Goal: Transaction & Acquisition: Download file/media

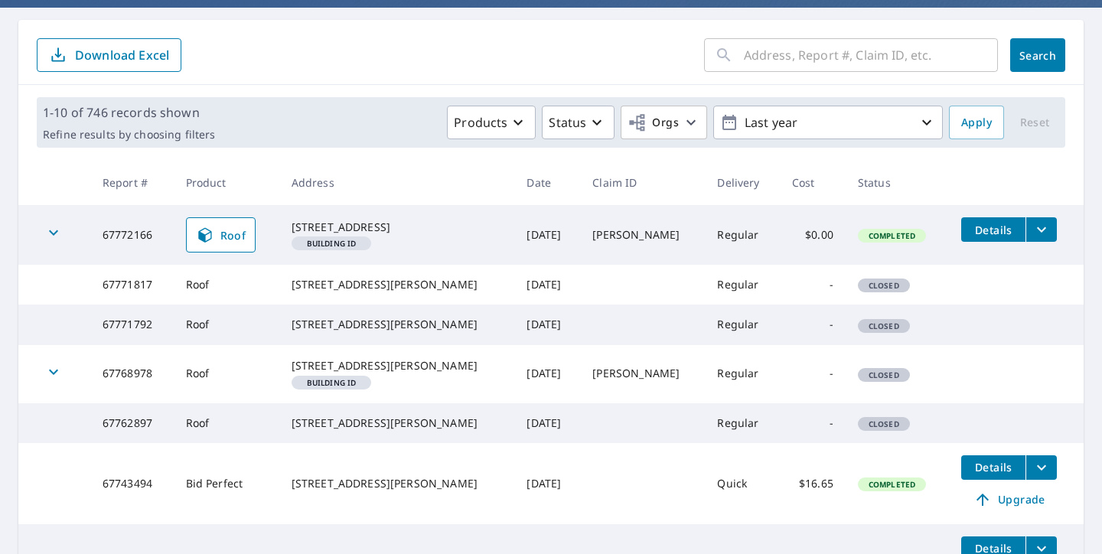
scroll to position [141, 0]
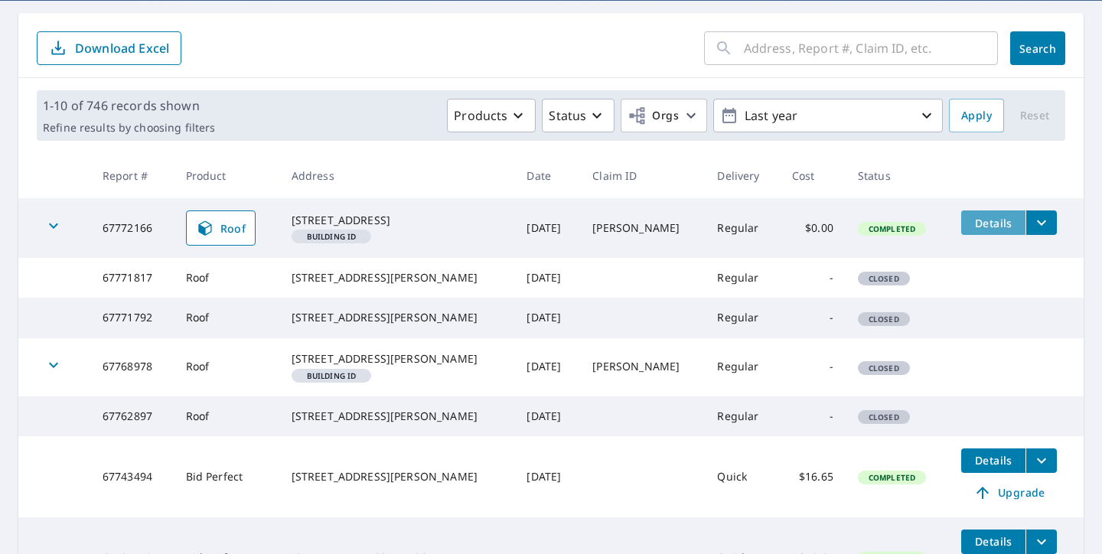
click at [986, 233] on button "Details" at bounding box center [993, 222] width 64 height 24
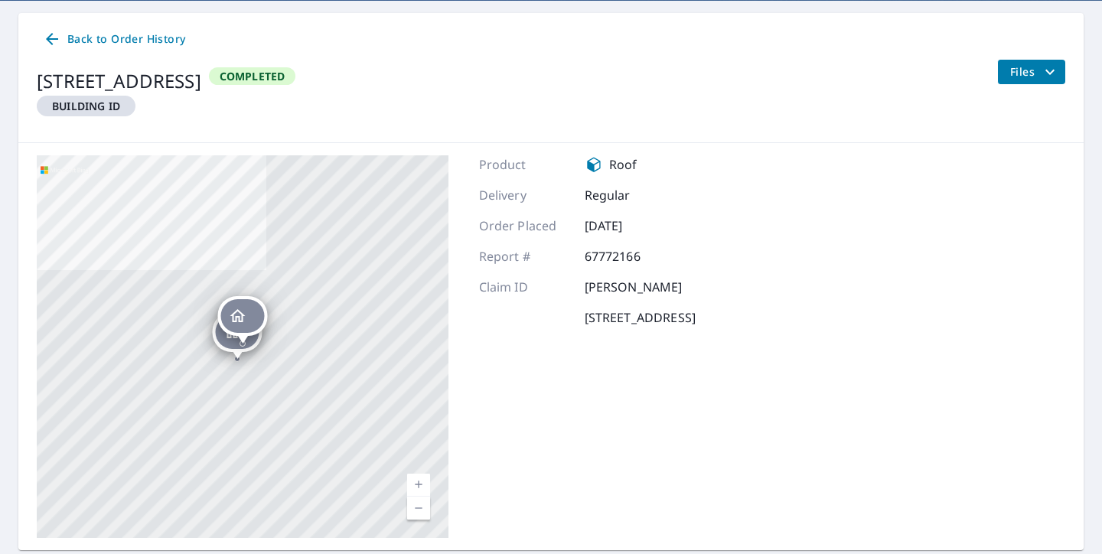
click at [1050, 74] on icon "filesDropdownBtn-67772166" at bounding box center [1050, 72] width 18 height 18
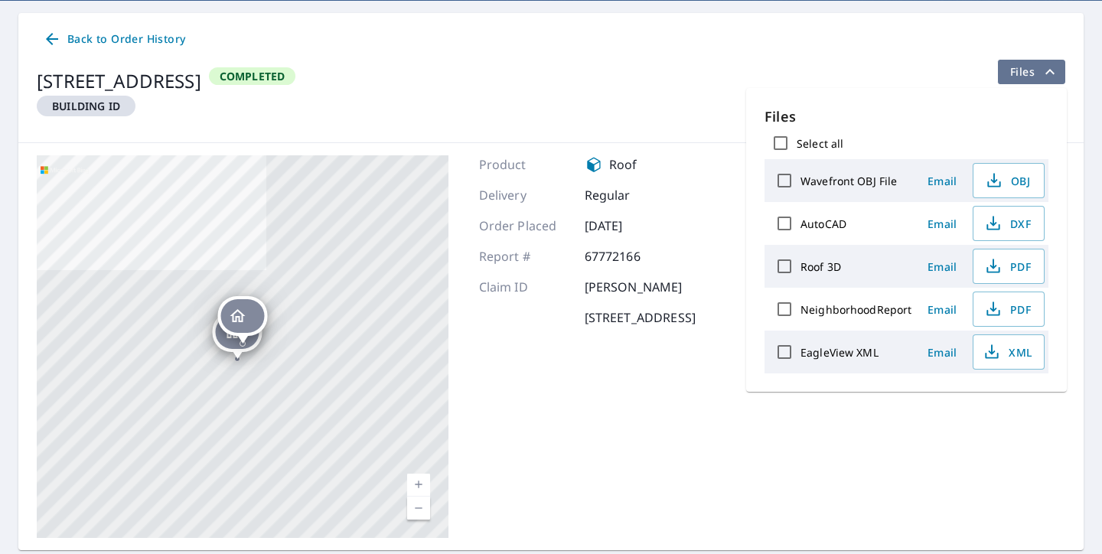
click at [1050, 74] on icon "filesDropdownBtn-67772166" at bounding box center [1050, 72] width 18 height 18
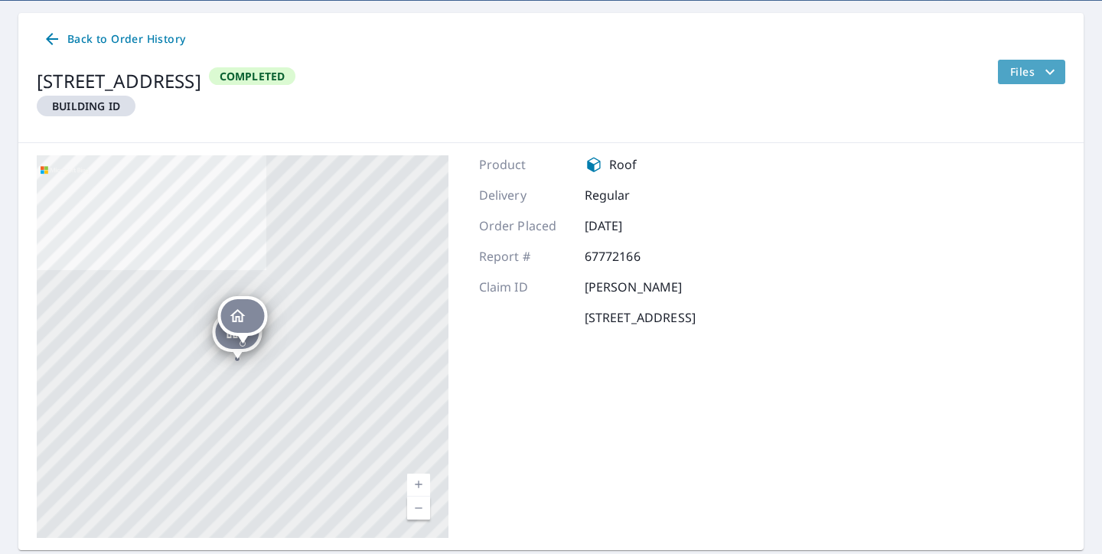
click at [1050, 74] on icon "filesDropdownBtn-67772166" at bounding box center [1050, 72] width 18 height 18
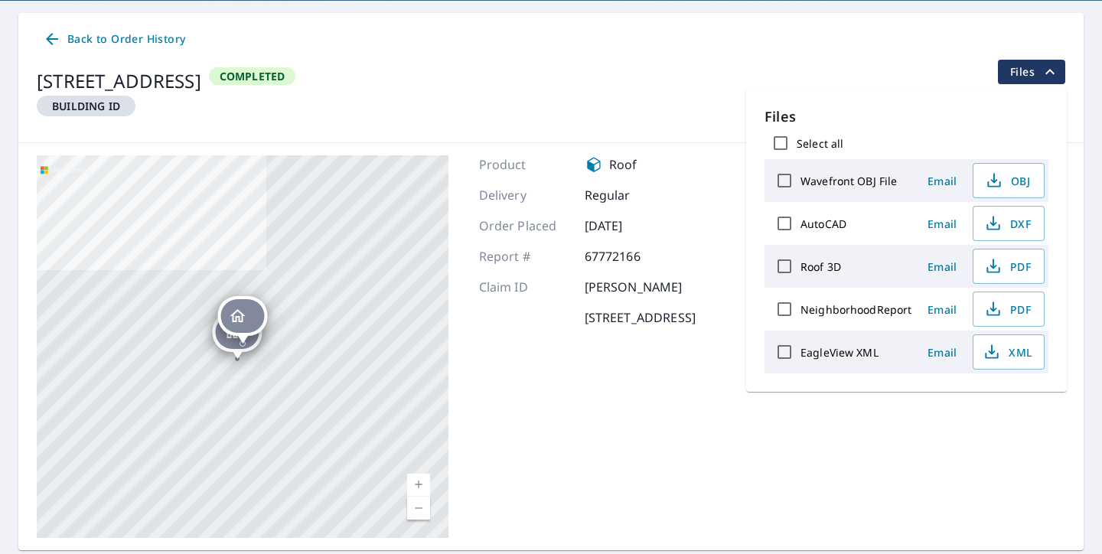
click at [1050, 74] on icon "filesDropdownBtn-67772166" at bounding box center [1050, 72] width 18 height 18
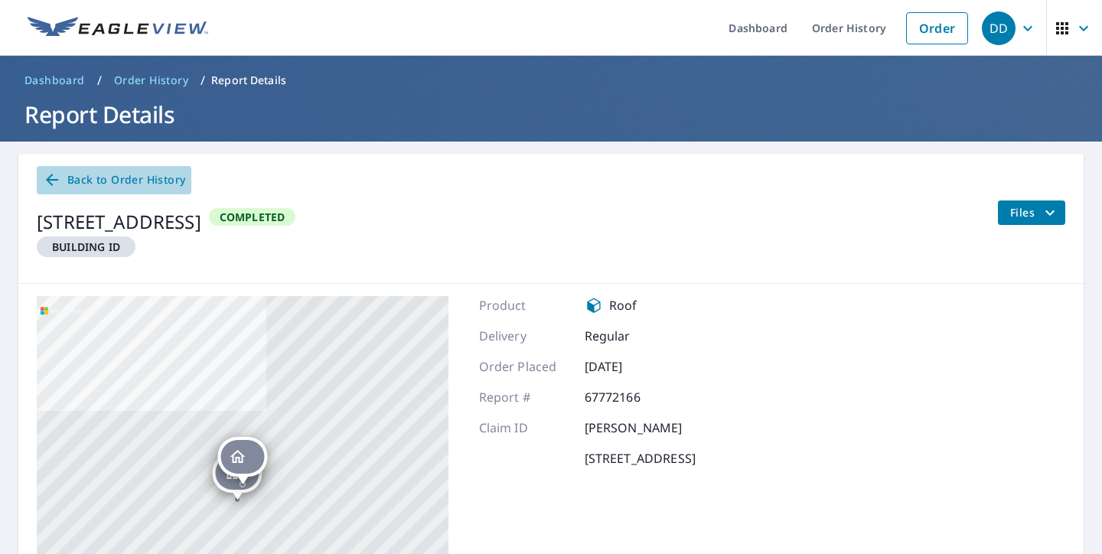
click at [127, 181] on span "Back to Order History" at bounding box center [114, 180] width 142 height 19
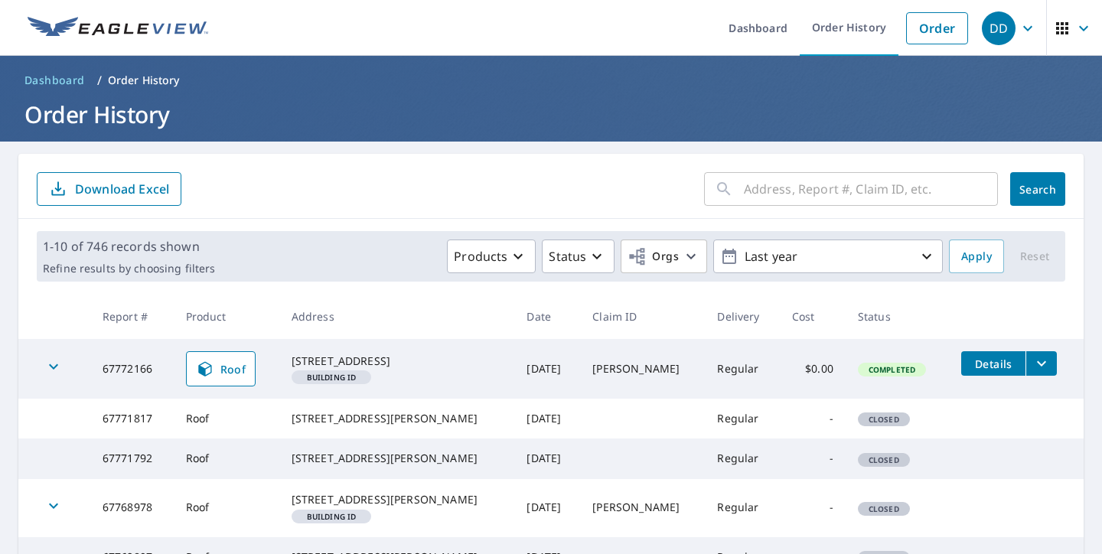
click at [1041, 364] on icon "filesDropdownBtn-67772166" at bounding box center [1041, 363] width 9 height 5
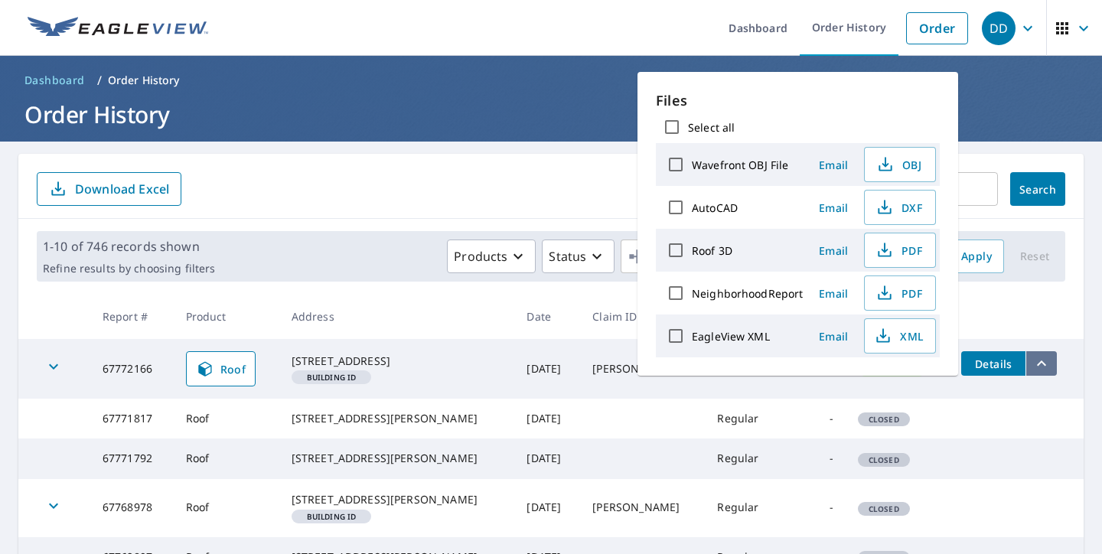
click at [1041, 364] on icon "filesDropdownBtn-67772166" at bounding box center [1042, 363] width 18 height 18
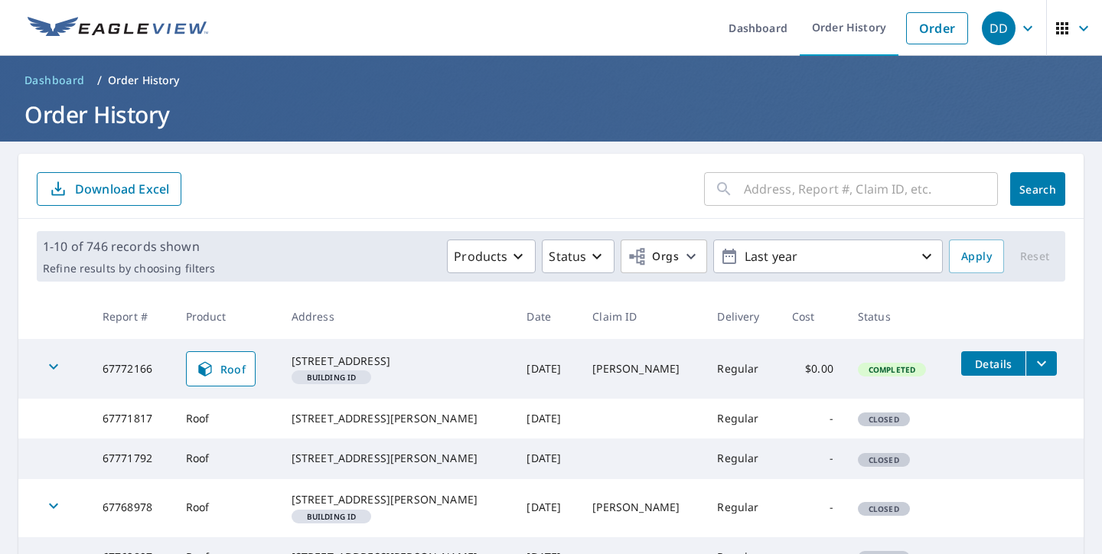
click at [1005, 367] on span "Details" at bounding box center [994, 364] width 46 height 15
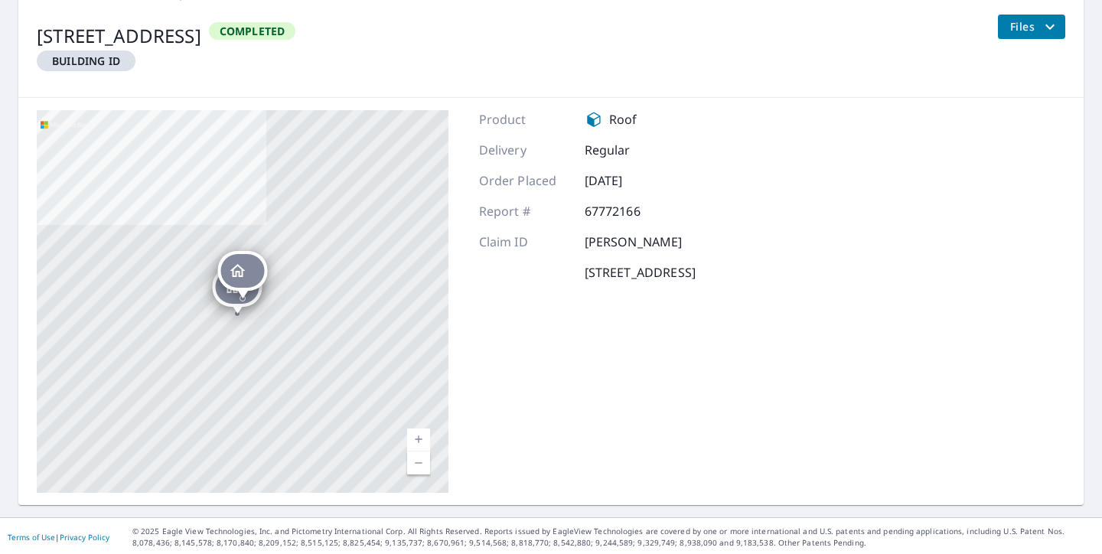
scroll to position [188, 0]
click at [1028, 28] on span "Files" at bounding box center [1034, 25] width 49 height 18
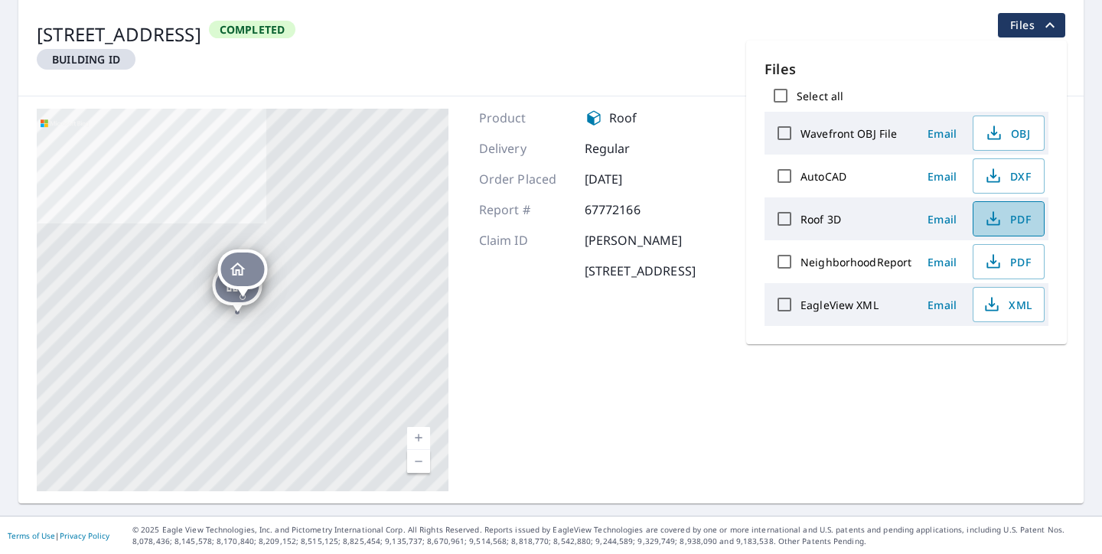
click at [998, 222] on icon "button" at bounding box center [993, 219] width 18 height 18
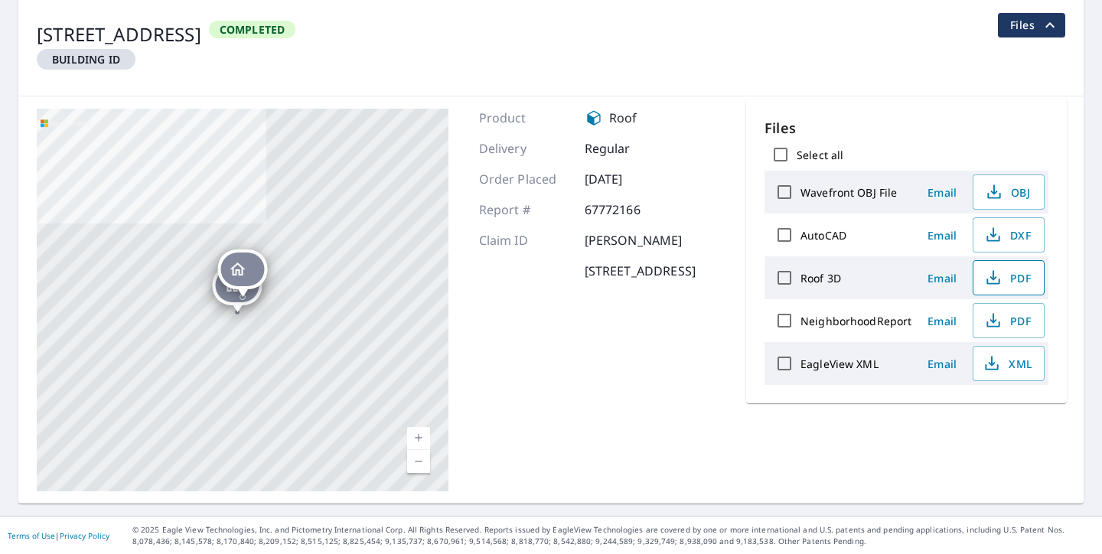
scroll to position [0, 0]
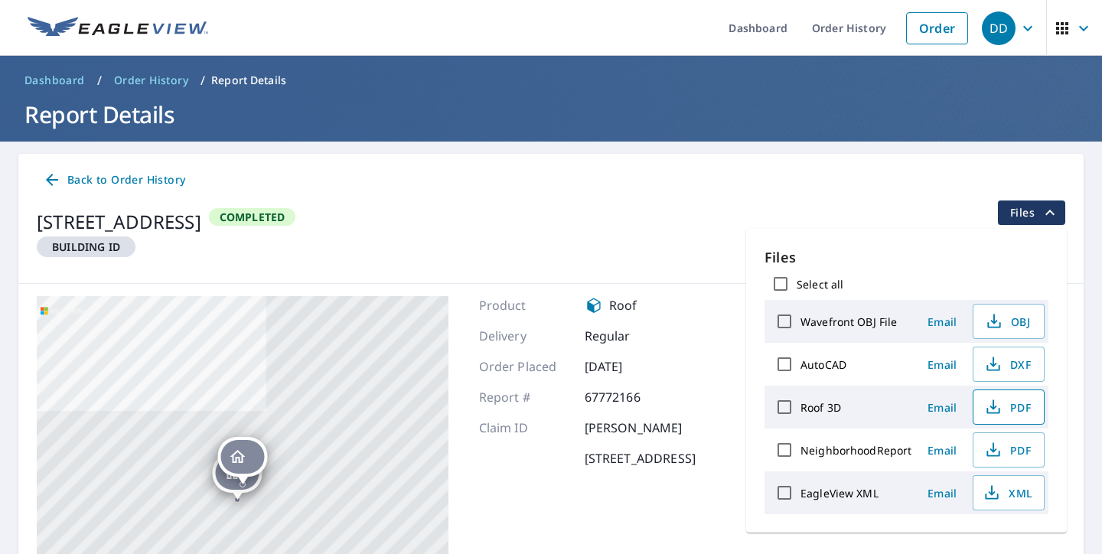
click at [1023, 34] on icon "button" at bounding box center [1028, 28] width 18 height 18
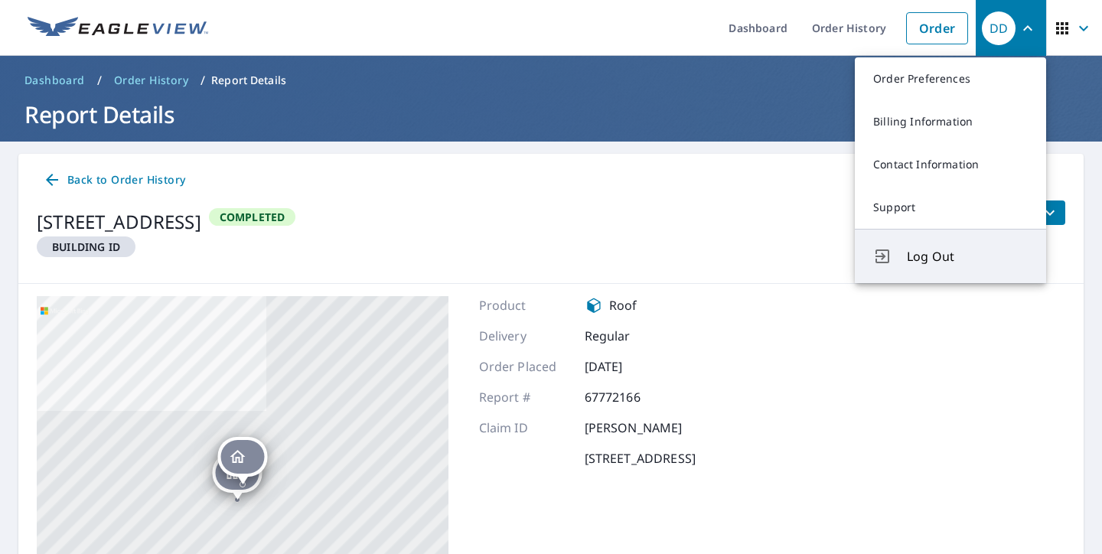
click at [954, 272] on button "Log Out" at bounding box center [950, 256] width 191 height 54
